Goal: Information Seeking & Learning: Learn about a topic

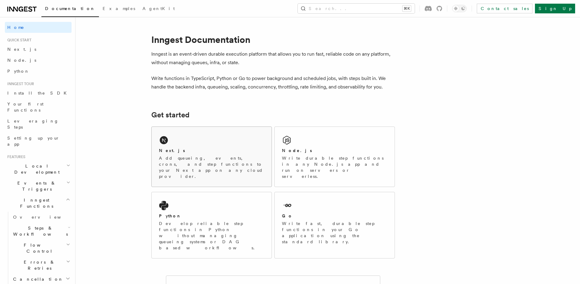
click at [168, 142] on icon at bounding box center [164, 140] width 10 height 10
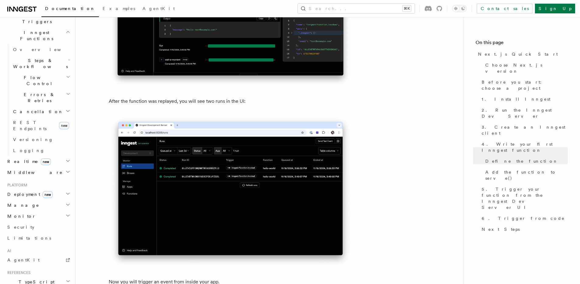
scroll to position [169, 0]
click at [65, 190] on icon "button" at bounding box center [67, 192] width 5 height 5
click at [31, 201] on span "Overview" at bounding box center [44, 203] width 63 height 5
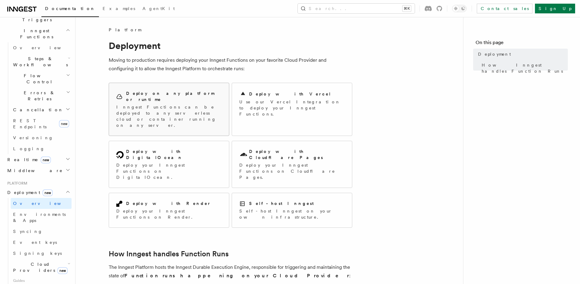
click at [133, 107] on p "Inngest Functions can be deployed to any serverless cloud or container running …" at bounding box center [168, 116] width 105 height 24
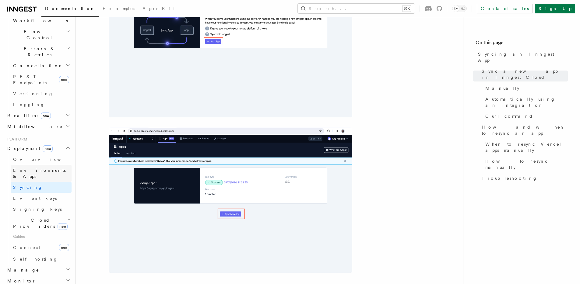
scroll to position [253, 0]
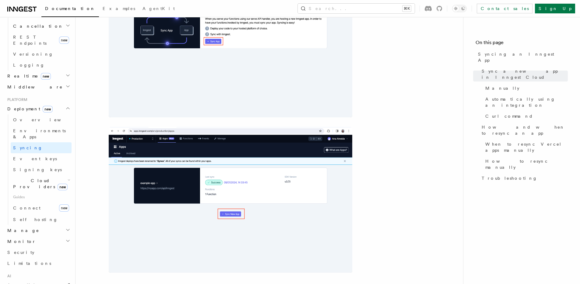
click at [68, 178] on icon "button" at bounding box center [69, 180] width 3 height 5
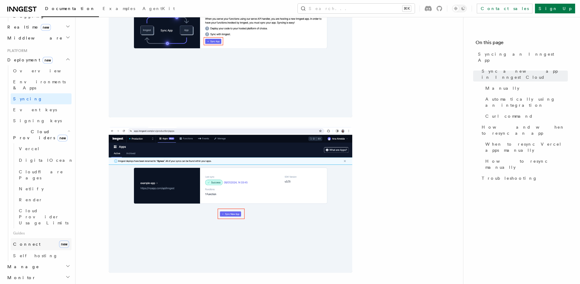
scroll to position [303, 0]
click at [37, 249] on link "Self hosting" at bounding box center [41, 254] width 61 height 11
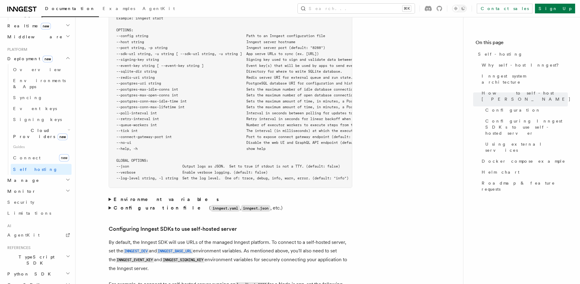
scroll to position [1124, 0]
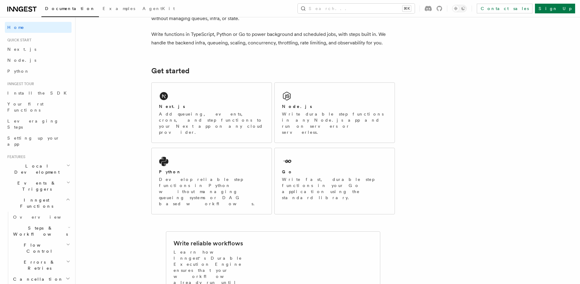
scroll to position [48, 0]
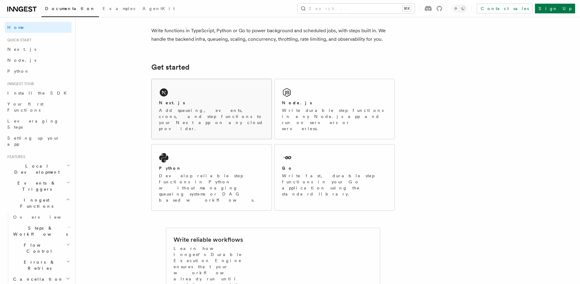
click at [178, 105] on div "Next.js" at bounding box center [211, 103] width 105 height 6
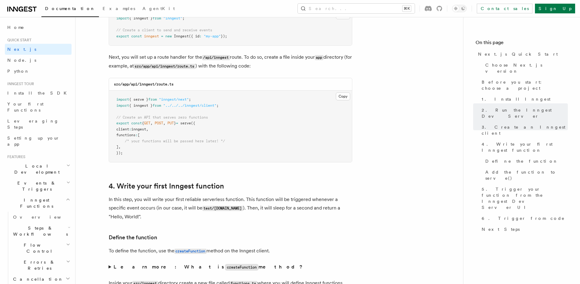
scroll to position [858, 0]
